Goal: Download file/media

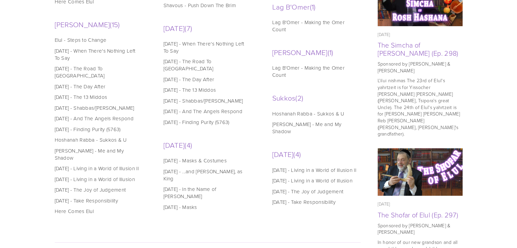
scroll to position [371, 0]
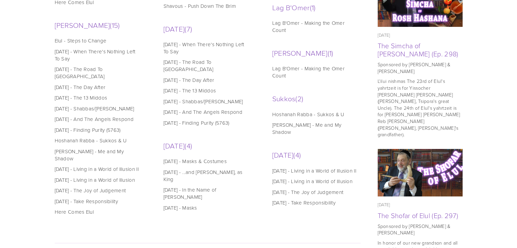
click at [294, 167] on link "[DATE] - Living in a World of Illusion II" at bounding box center [315, 170] width 87 height 7
click at [310, 178] on link "[DATE] - Living in a World of Illusion" at bounding box center [315, 181] width 87 height 7
click at [289, 189] on link "[DATE] - The Joy of Judgement" at bounding box center [315, 192] width 87 height 7
click at [301, 199] on link "Rosh Hashanah - Take Responsibility" at bounding box center [315, 202] width 87 height 7
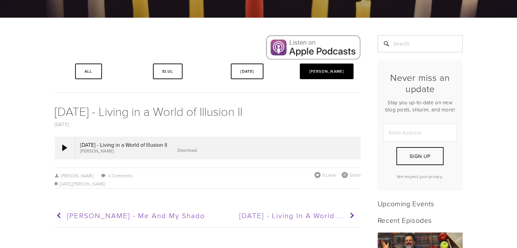
scroll to position [118, 0]
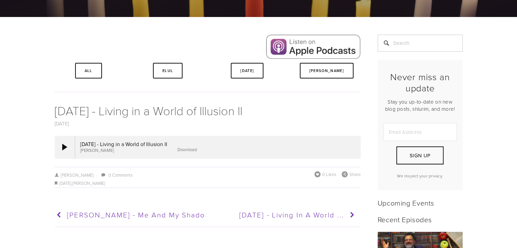
click at [197, 149] on link "Download" at bounding box center [186, 149] width 19 height 6
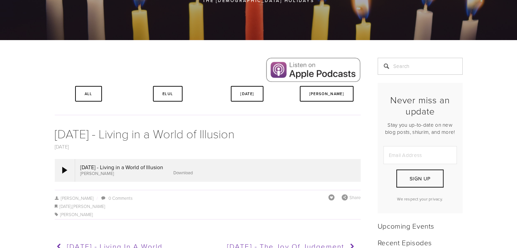
scroll to position [102, 0]
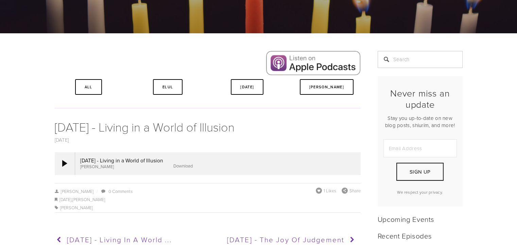
click at [193, 166] on link "Download" at bounding box center [182, 166] width 19 height 6
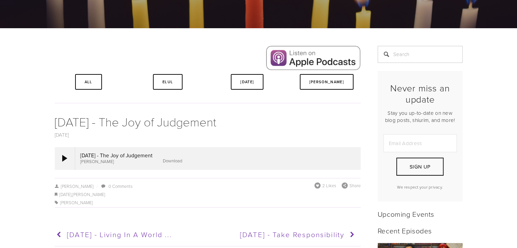
scroll to position [107, 0]
click at [182, 161] on link "Download" at bounding box center [172, 160] width 19 height 6
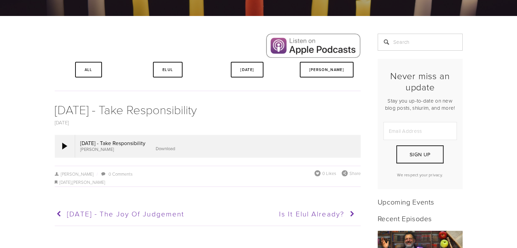
scroll to position [120, 0]
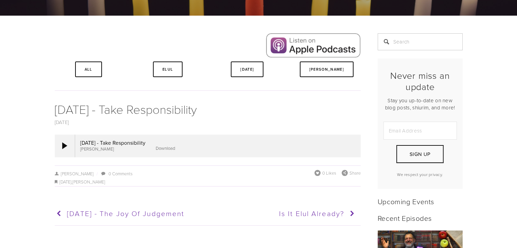
click at [175, 148] on link "Download" at bounding box center [165, 148] width 19 height 6
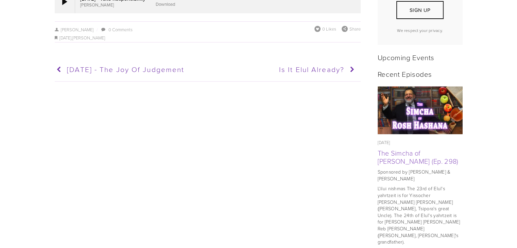
scroll to position [263, 0]
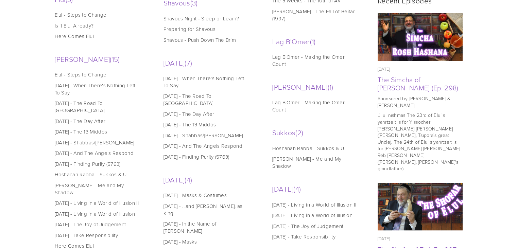
scroll to position [337, 0]
click at [185, 82] on link "Yom Kippur - When There's Nothing Left To Say" at bounding box center [206, 82] width 87 height 14
click at [205, 96] on link "[DATE] - The Road To [GEOGRAPHIC_DATA]" at bounding box center [206, 99] width 87 height 14
click at [205, 110] on link "Yom Kippur - The Day After" at bounding box center [206, 113] width 87 height 7
click at [221, 121] on link "Yom Kippur - The 13 Middos" at bounding box center [206, 124] width 87 height 7
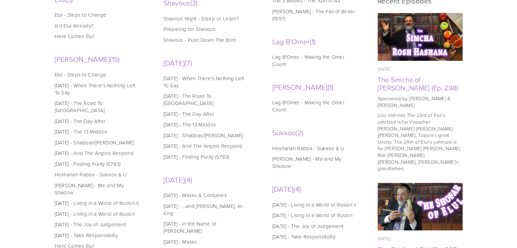
click at [216, 132] on link "Yom Kippur - Shabbas/Shabbason" at bounding box center [206, 135] width 87 height 7
click at [179, 143] on link "Yom Kippur - And The Angels Respond" at bounding box center [206, 145] width 87 height 7
click at [202, 157] on link "Yom Kippur - Finding Purity (5763)" at bounding box center [206, 156] width 87 height 7
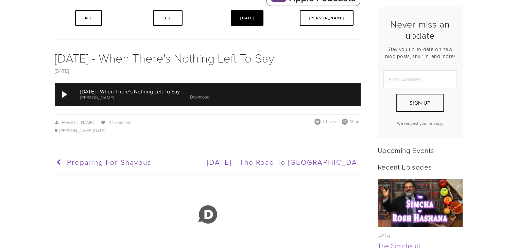
scroll to position [179, 0]
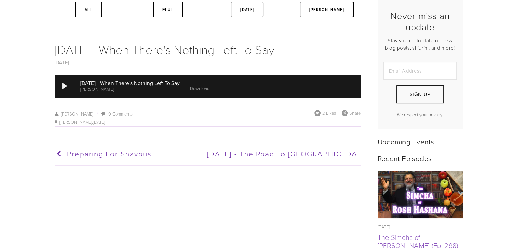
click at [204, 89] on link "Download" at bounding box center [199, 88] width 19 height 6
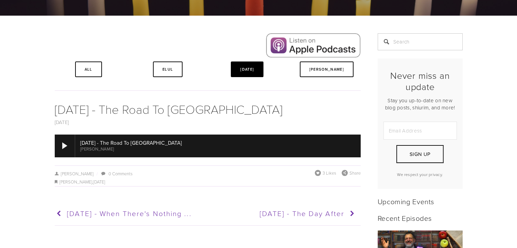
scroll to position [120, 0]
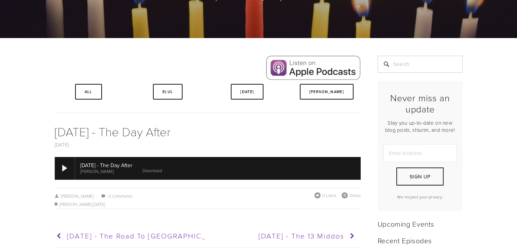
scroll to position [98, 0]
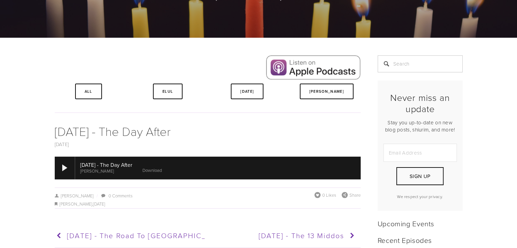
click at [162, 170] on link "Download" at bounding box center [151, 170] width 19 height 6
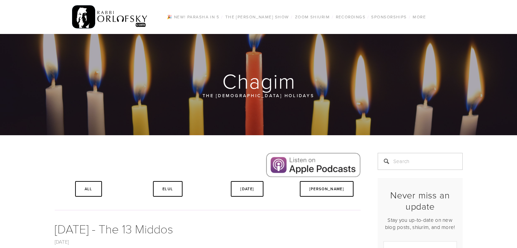
scroll to position [139, 0]
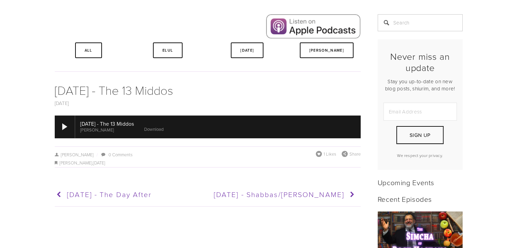
click at [163, 130] on link "Download" at bounding box center [153, 129] width 19 height 6
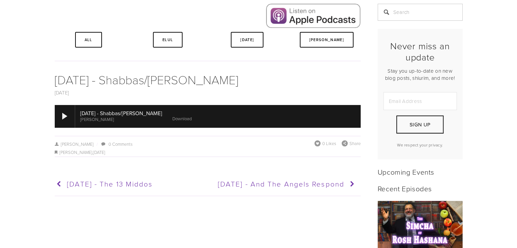
scroll to position [151, 0]
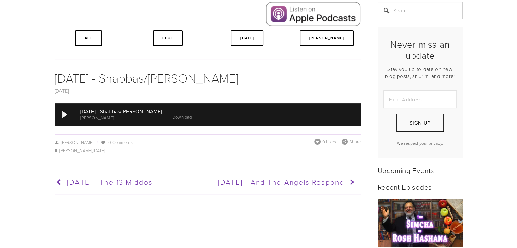
click at [179, 116] on link "Download" at bounding box center [181, 117] width 19 height 6
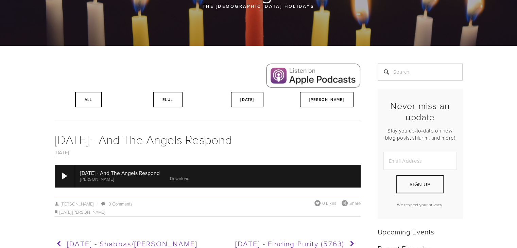
scroll to position [90, 0]
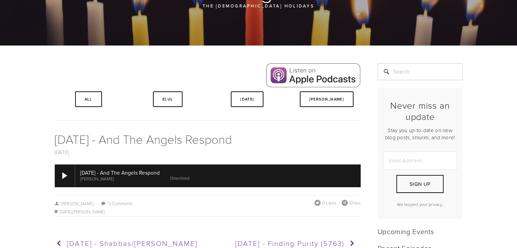
click at [189, 179] on link "Download" at bounding box center [179, 178] width 19 height 6
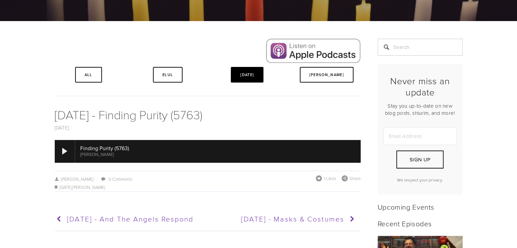
scroll to position [116, 0]
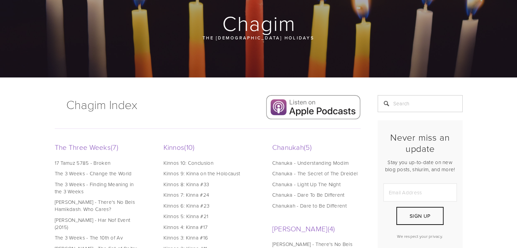
scroll to position [58, 0]
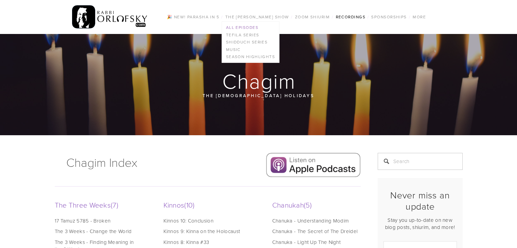
click at [252, 25] on link "All Episodes" at bounding box center [250, 27] width 57 height 7
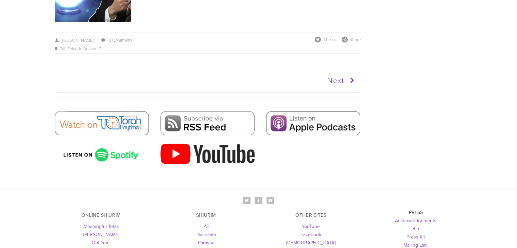
scroll to position [3444, 0]
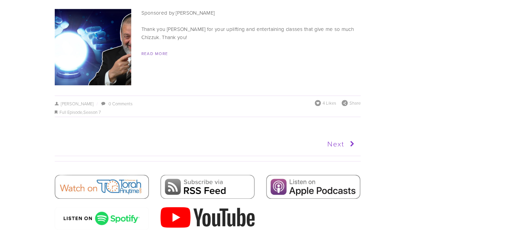
click at [338, 136] on link "Next" at bounding box center [282, 144] width 150 height 17
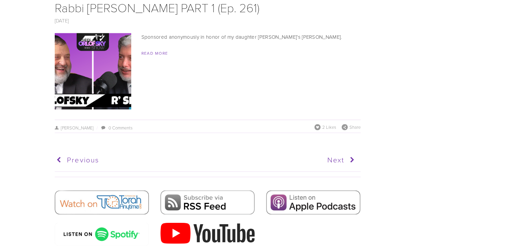
scroll to position [3406, 0]
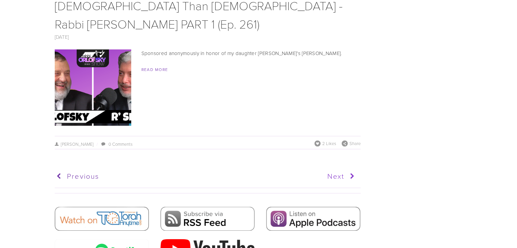
click at [337, 168] on link "Next" at bounding box center [282, 176] width 150 height 17
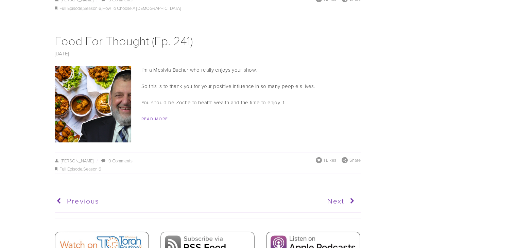
scroll to position [3662, 0]
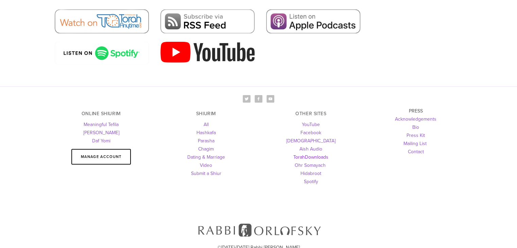
click at [315, 154] on link "TorahDownloads" at bounding box center [310, 157] width 35 height 7
click at [302, 145] on link "Aish Audio" at bounding box center [310, 148] width 23 height 7
